Goal: Register for event/course

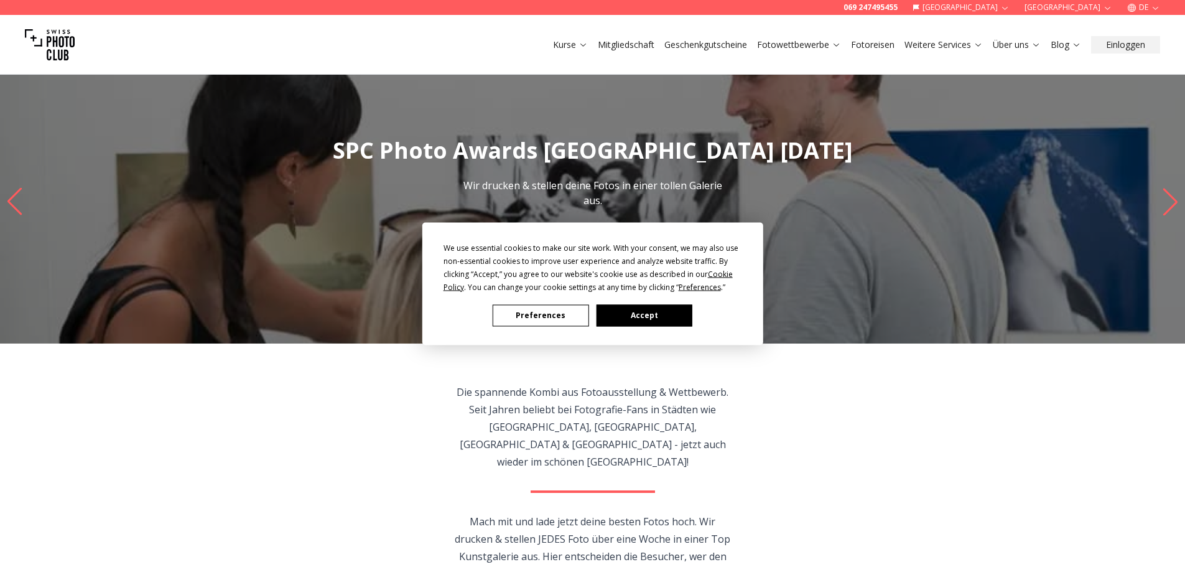
click at [665, 315] on button "Accept" at bounding box center [644, 315] width 96 height 22
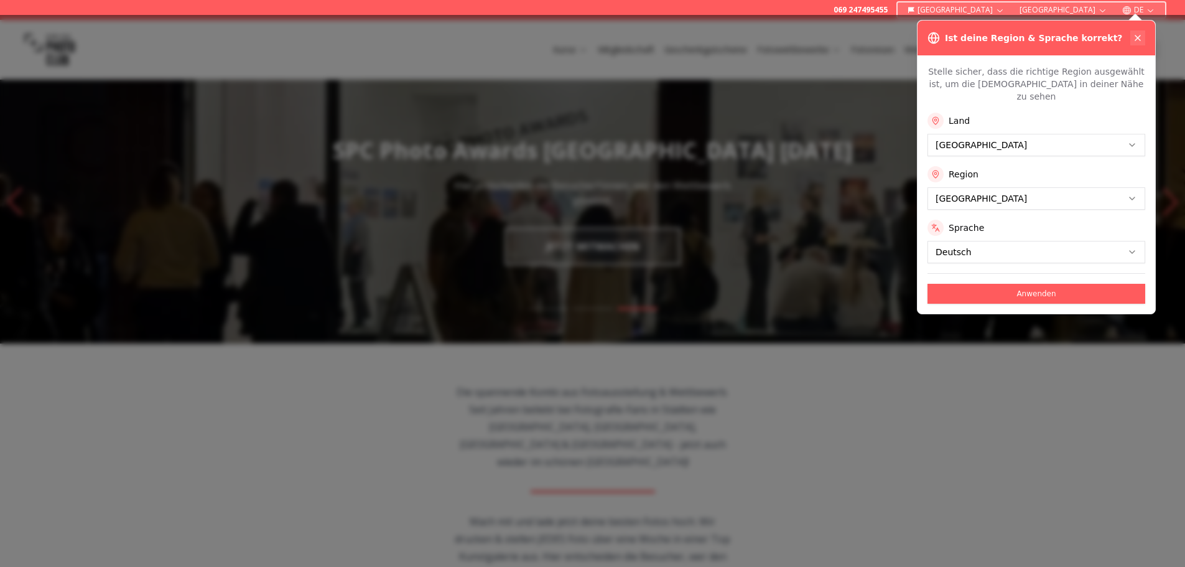
click at [1140, 40] on icon at bounding box center [1138, 37] width 5 height 5
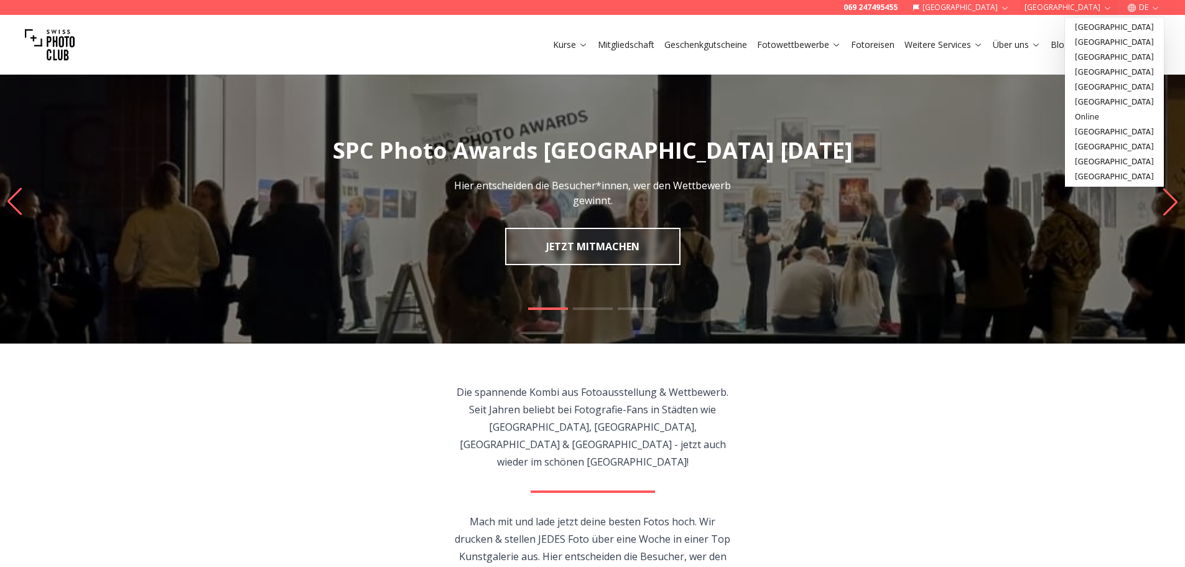
click at [1107, 6] on icon "button" at bounding box center [1107, 7] width 9 height 9
click at [1096, 86] on link "[GEOGRAPHIC_DATA]" at bounding box center [1115, 87] width 94 height 15
